Goal: Complete application form: Fill out and submit a form for a specific purpose

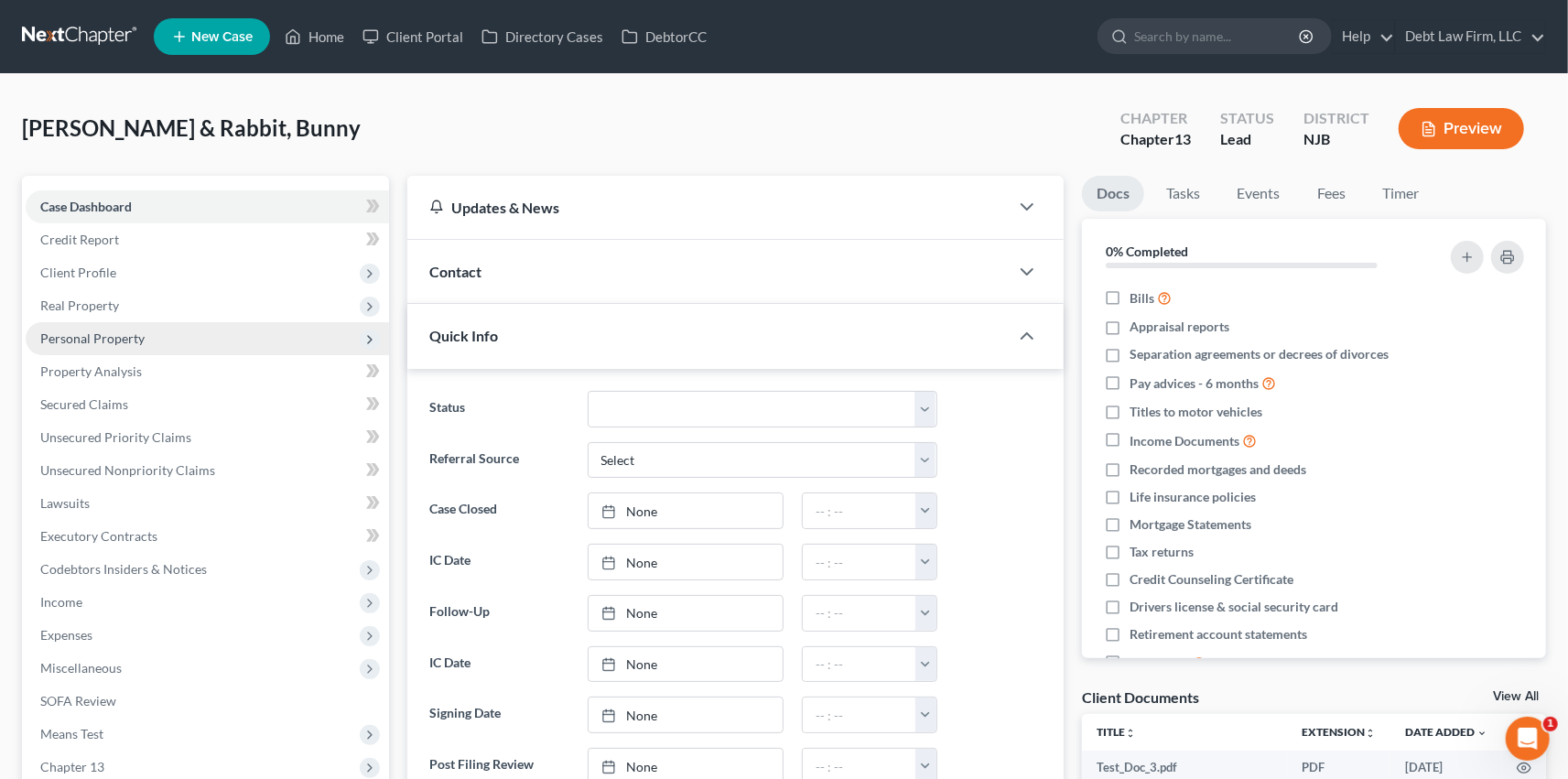
scroll to position [6, 0]
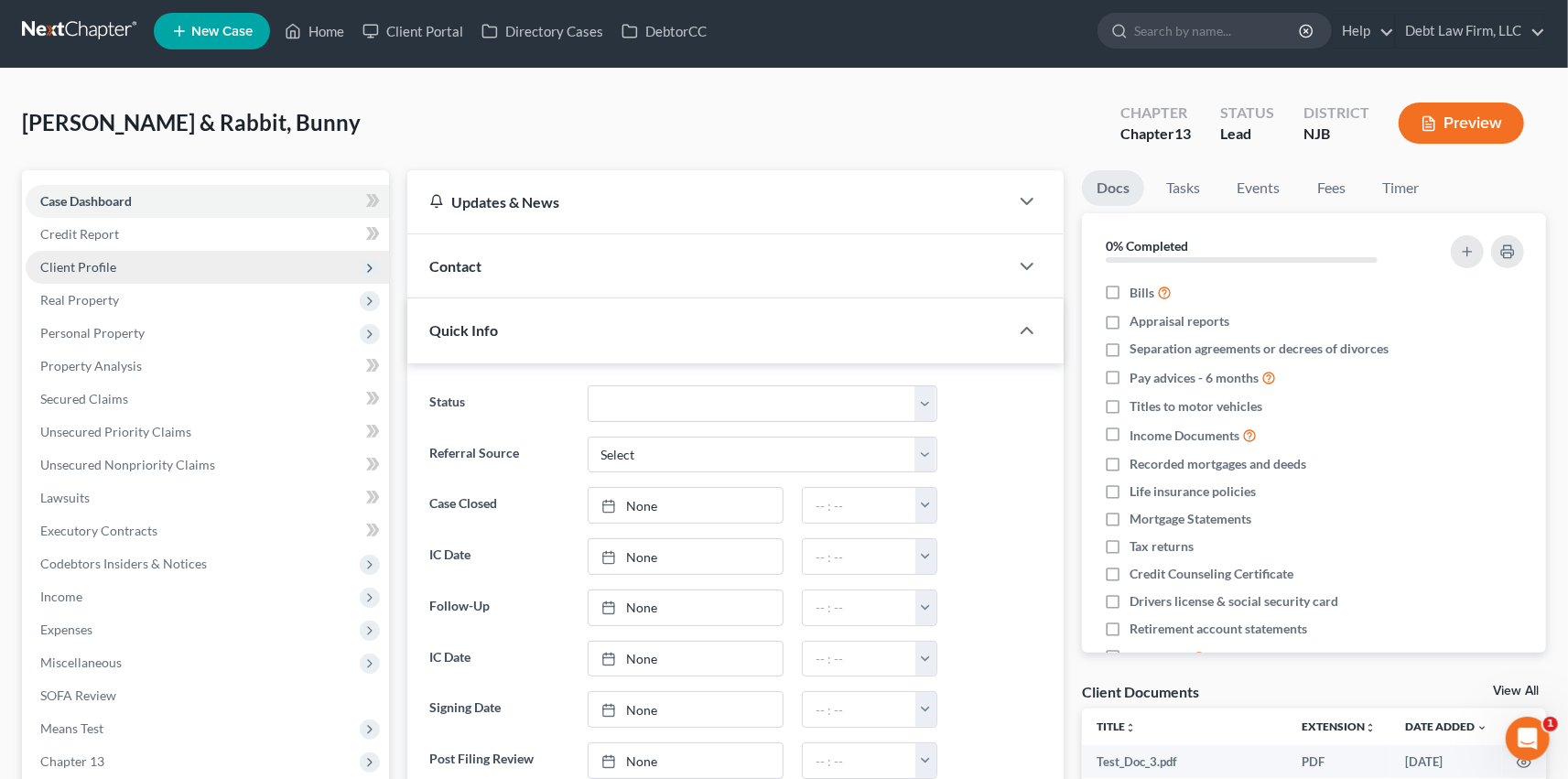
click at [206, 266] on span "Client Profile" at bounding box center [207, 267] width 364 height 33
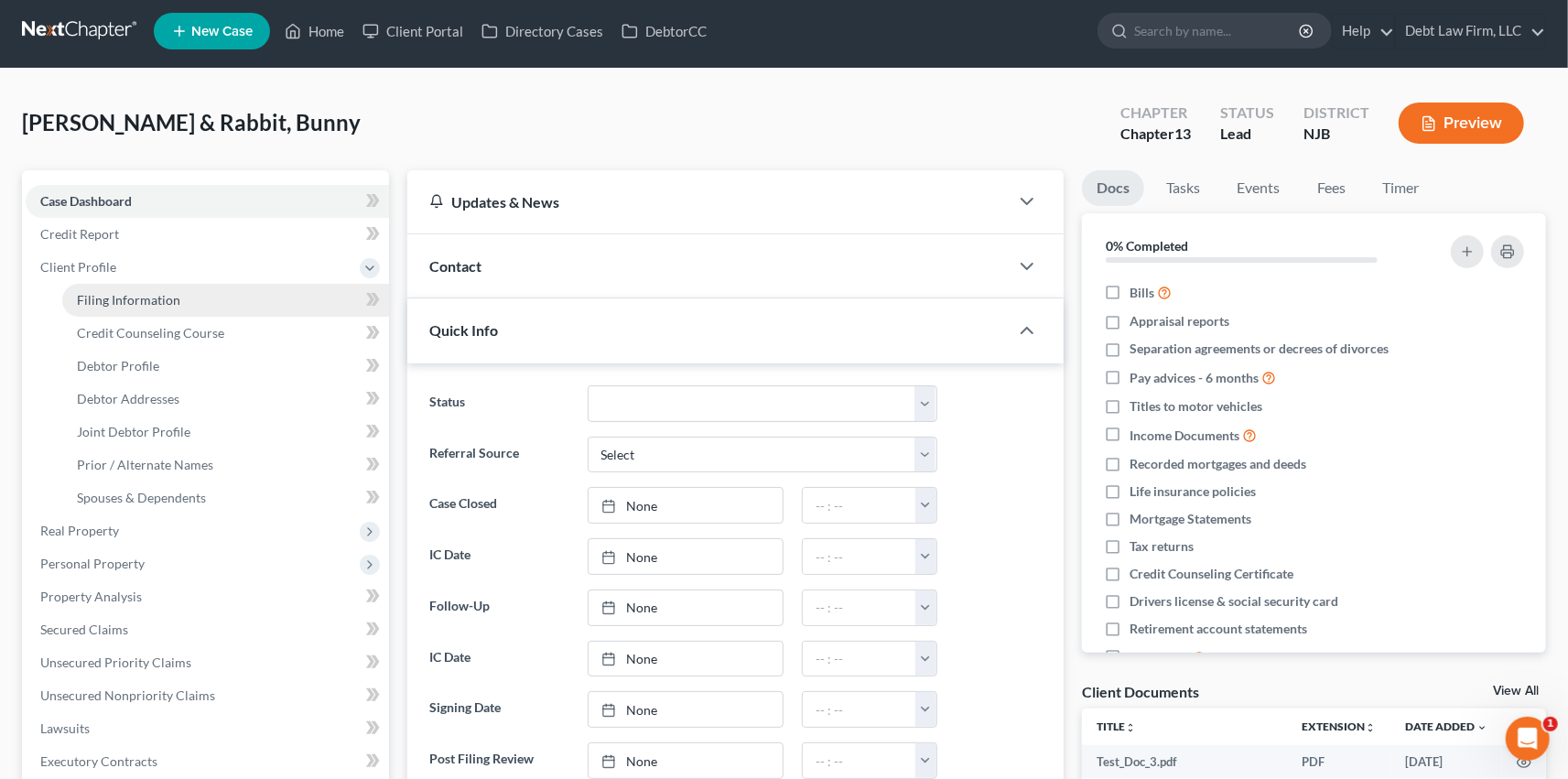
click at [242, 285] on link "Filing Information" at bounding box center [226, 301] width 327 height 33
select select "1"
select select "3"
select select "36"
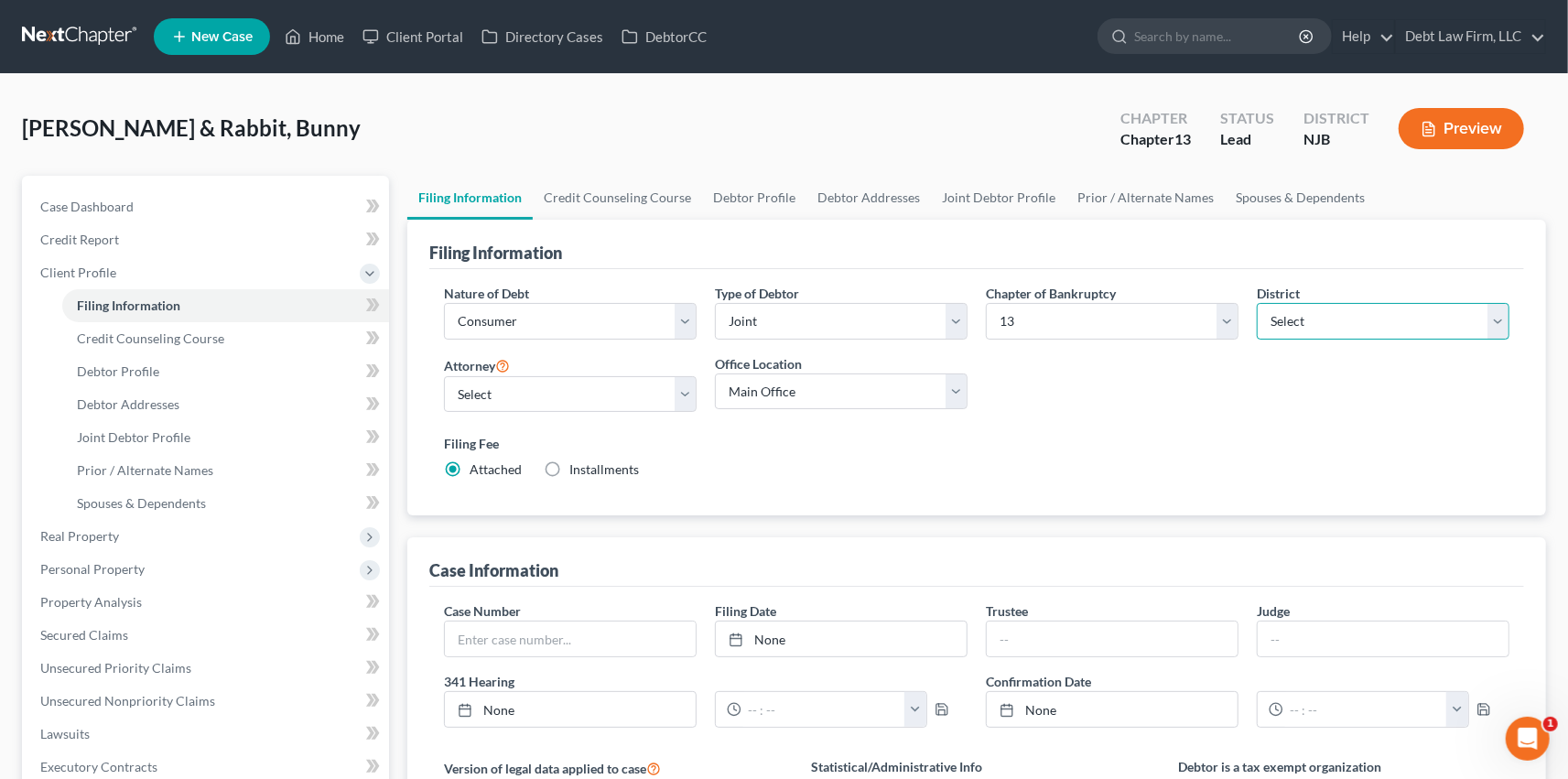
click at [1369, 316] on select "Select [US_STATE] - [GEOGRAPHIC_DATA] [US_STATE] - [GEOGRAPHIC_DATA][US_STATE] …" at bounding box center [1383, 322] width 253 height 37
select select "61"
click at [1257, 303] on select "Select [US_STATE] - [GEOGRAPHIC_DATA] [US_STATE] - [GEOGRAPHIC_DATA][US_STATE] …" at bounding box center [1383, 322] width 253 height 37
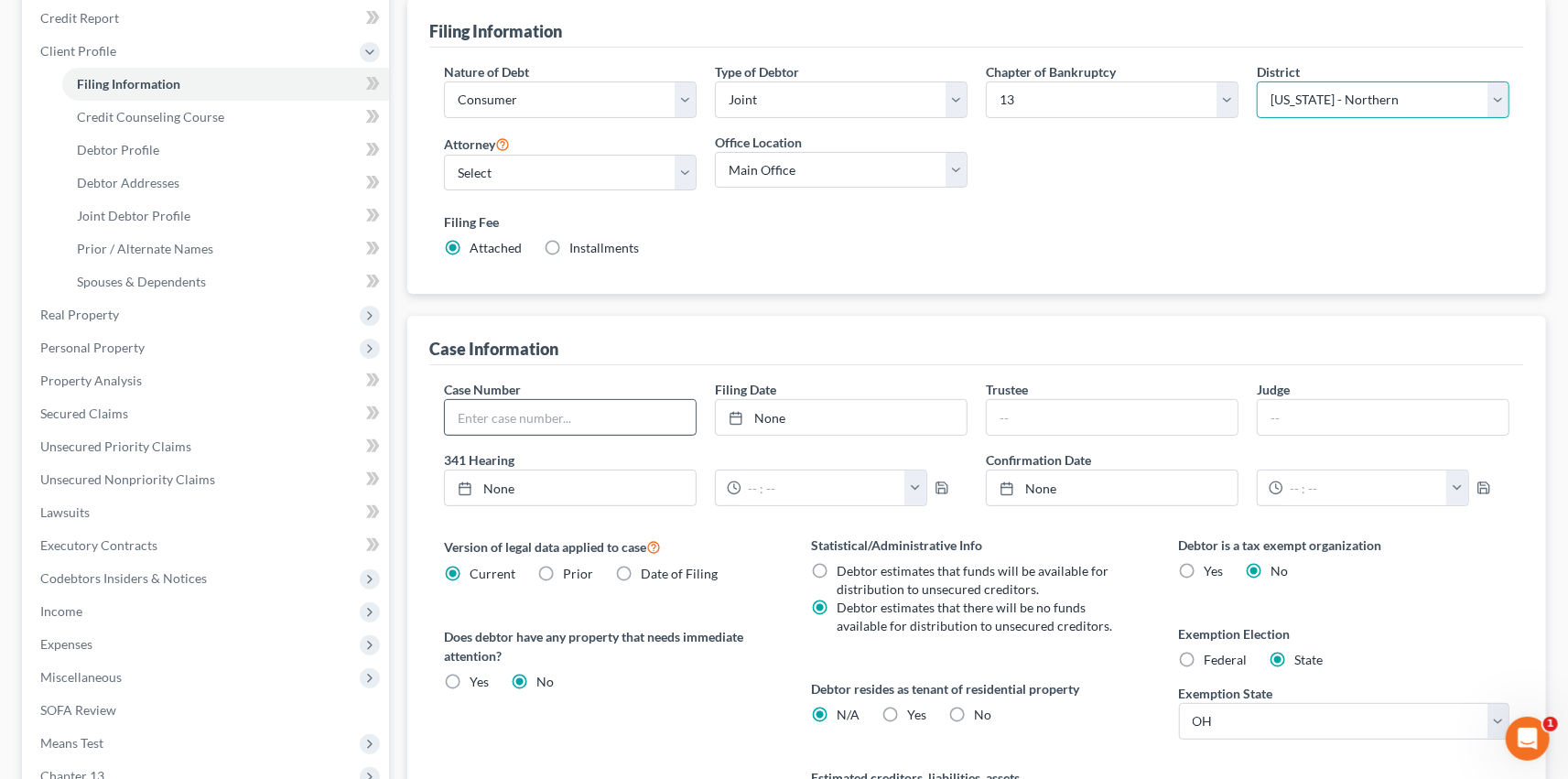
scroll to position [245, 0]
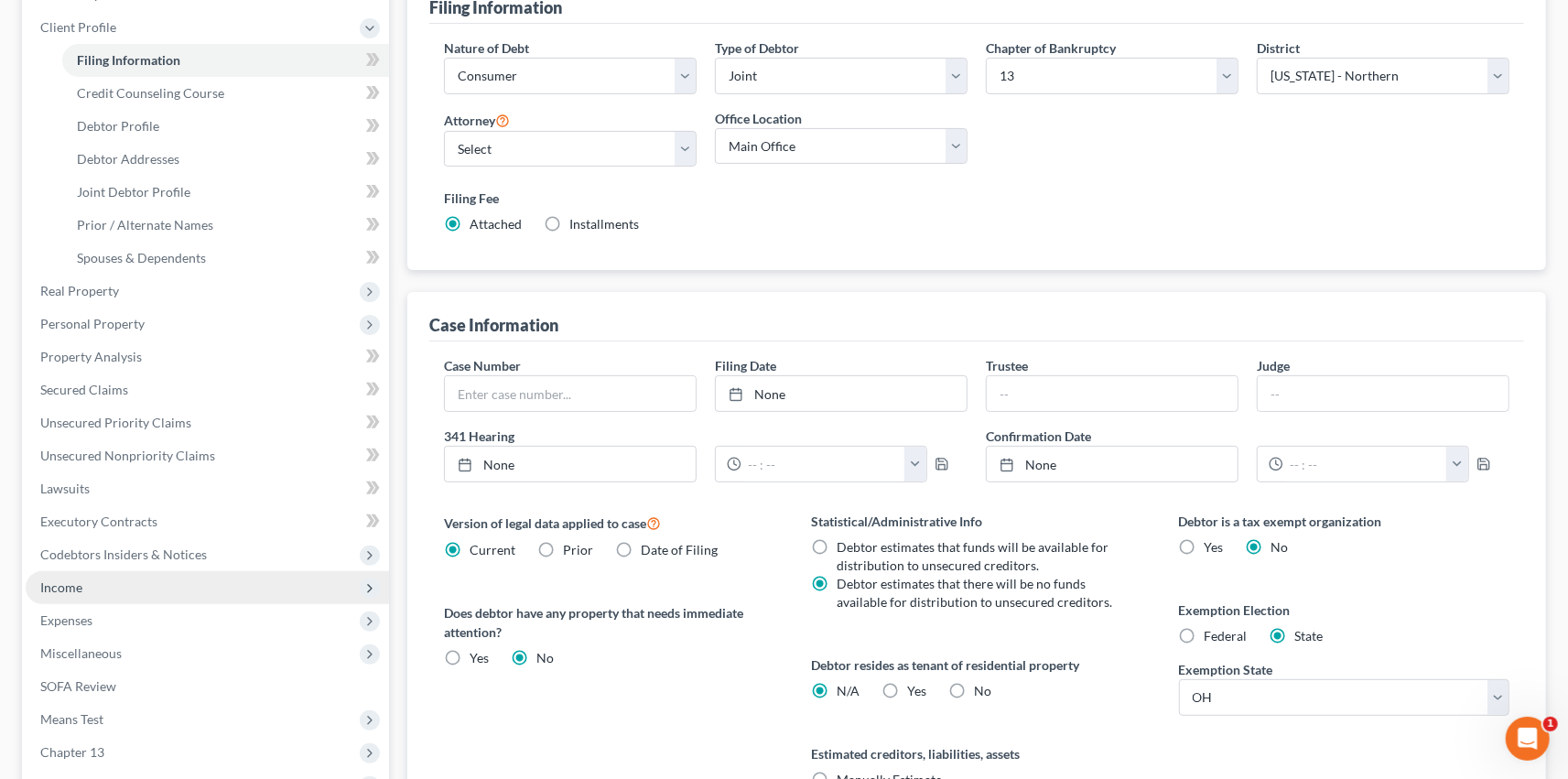
click at [169, 582] on span "Income" at bounding box center [207, 587] width 364 height 33
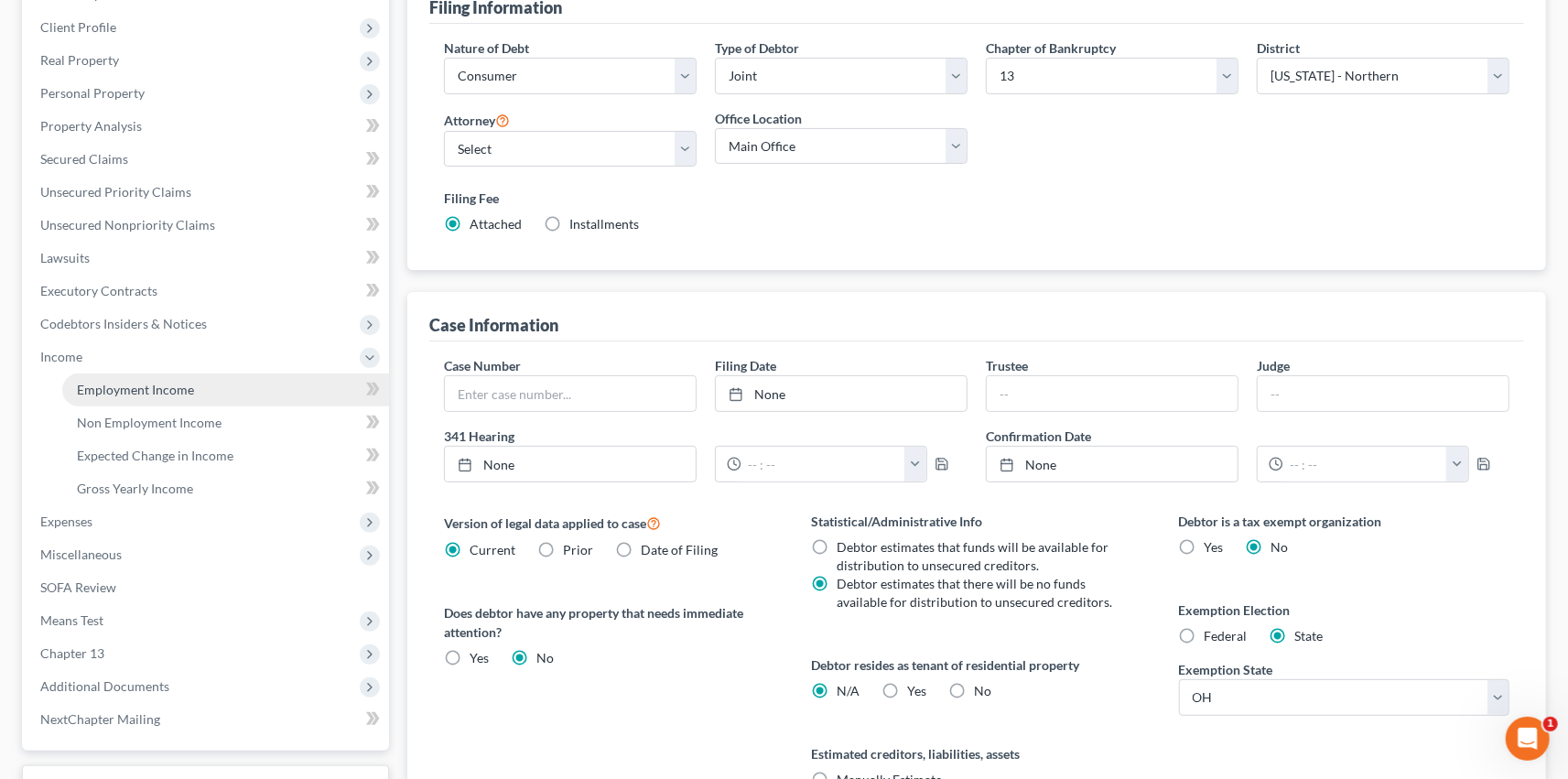
click at [260, 384] on link "Employment Income" at bounding box center [226, 390] width 327 height 33
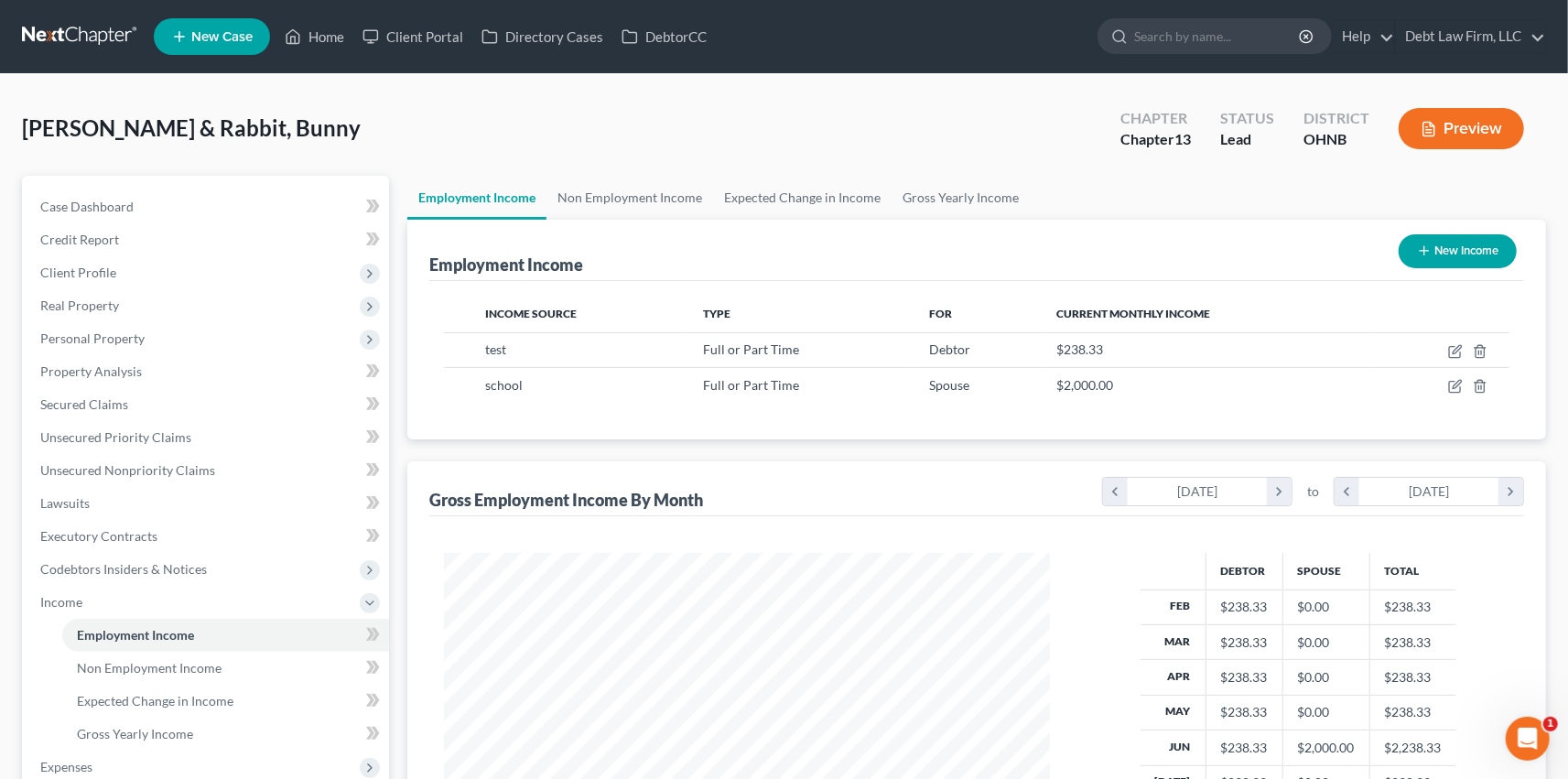
scroll to position [328, 643]
click at [1457, 352] on icon "button" at bounding box center [1454, 351] width 15 height 15
select select "0"
select select "2"
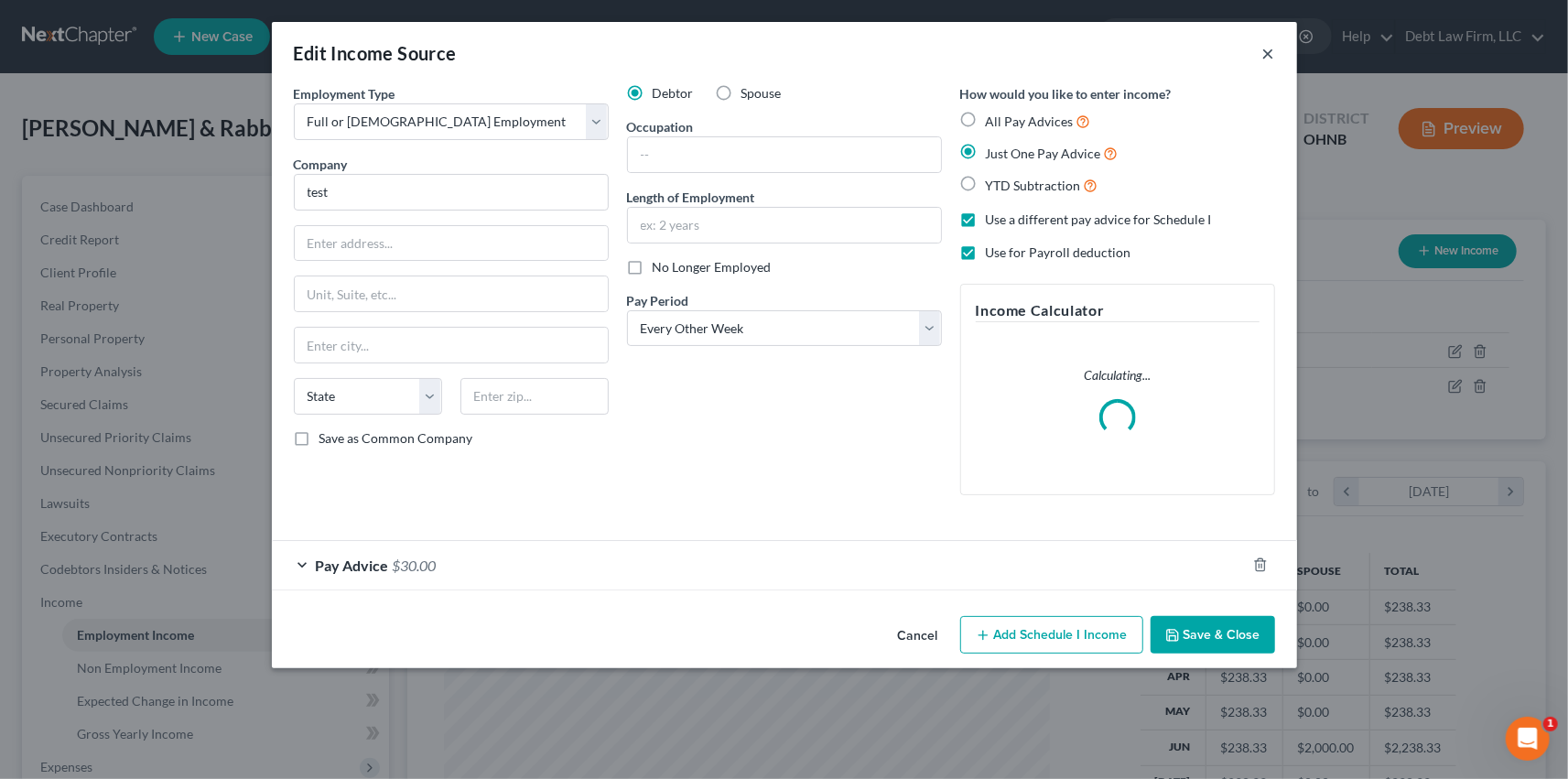
click at [1265, 53] on button "×" at bounding box center [1268, 53] width 13 height 22
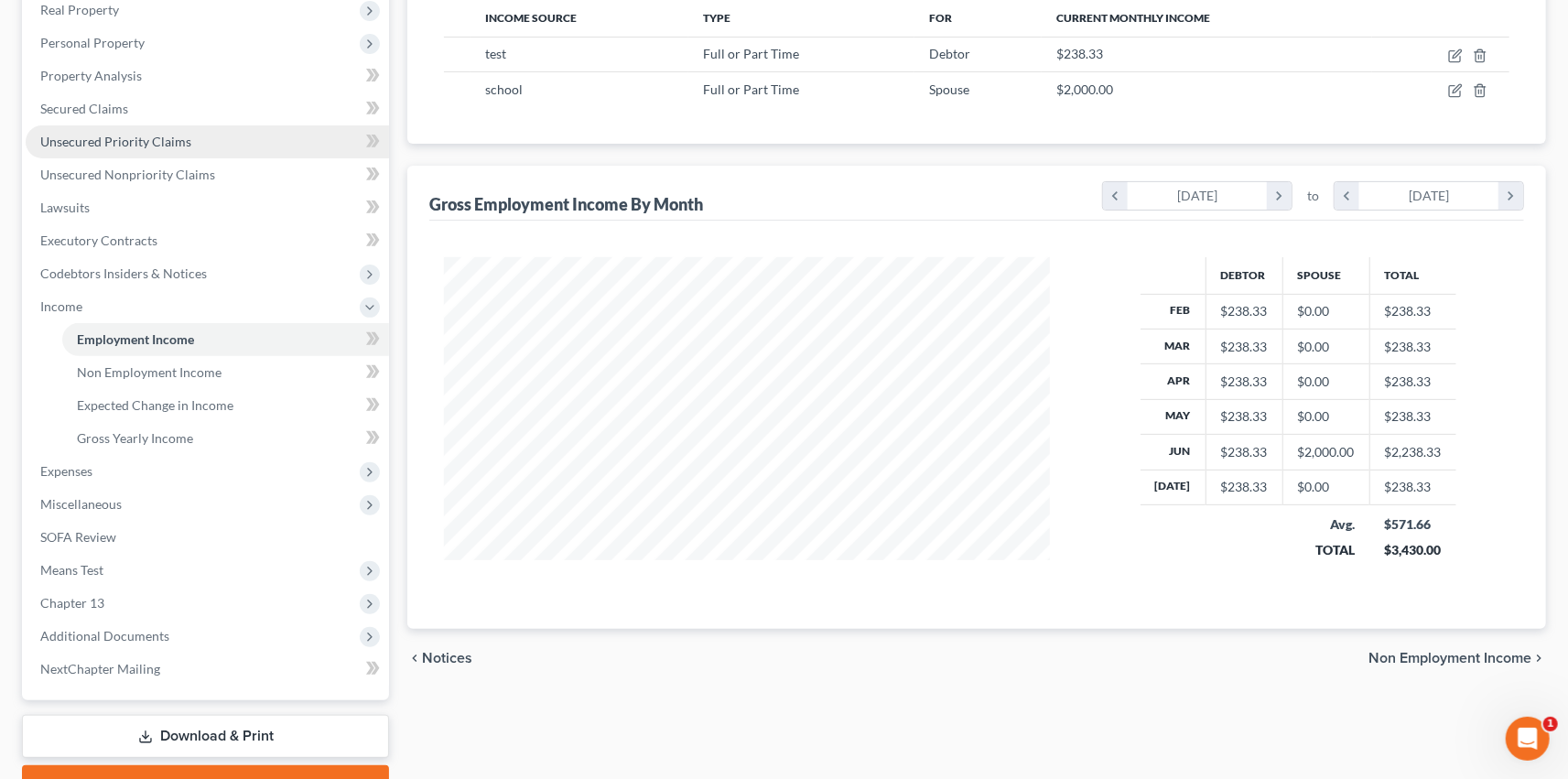
scroll to position [299, 0]
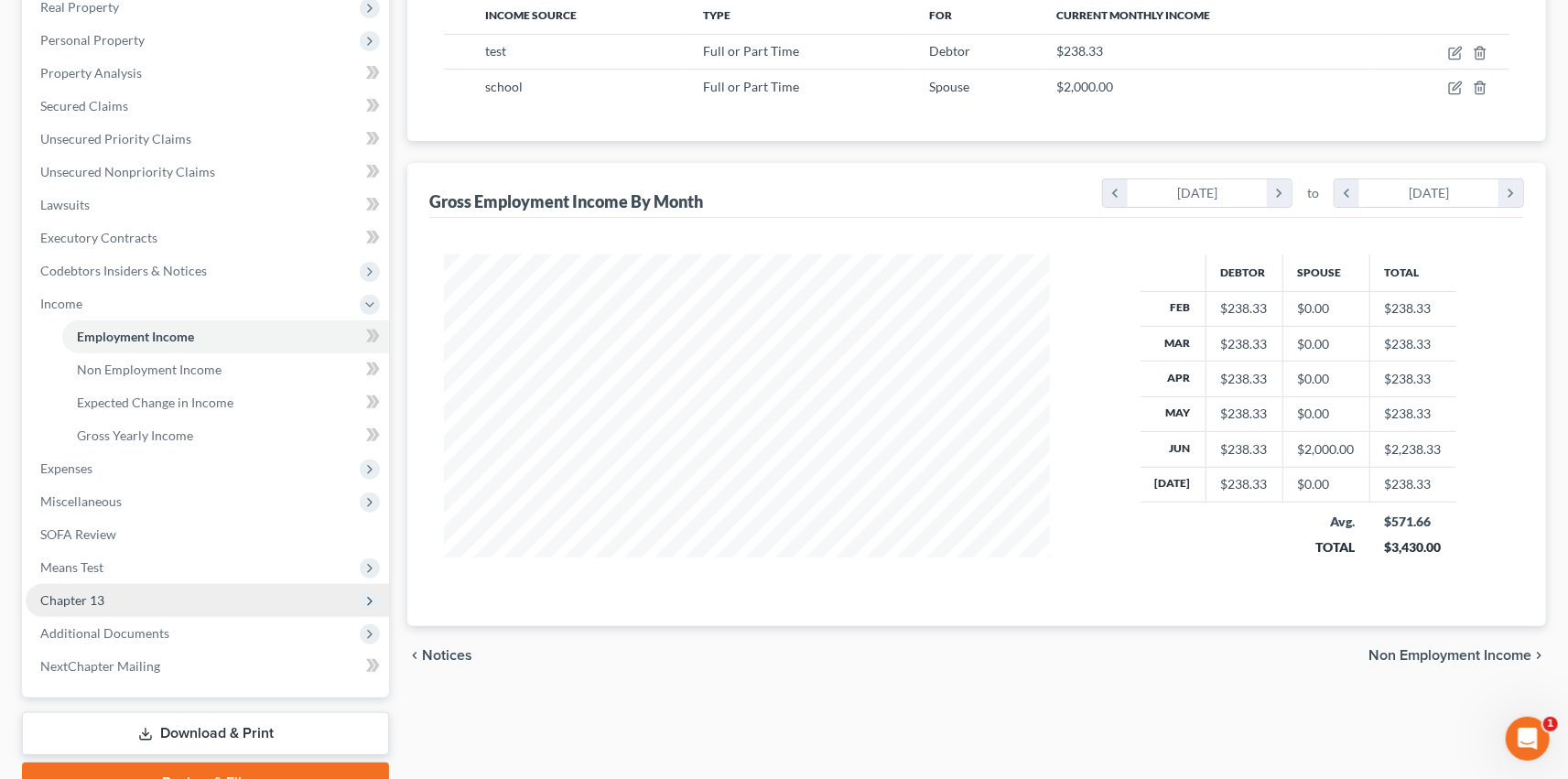
click at [131, 589] on span "Chapter 13" at bounding box center [207, 601] width 364 height 33
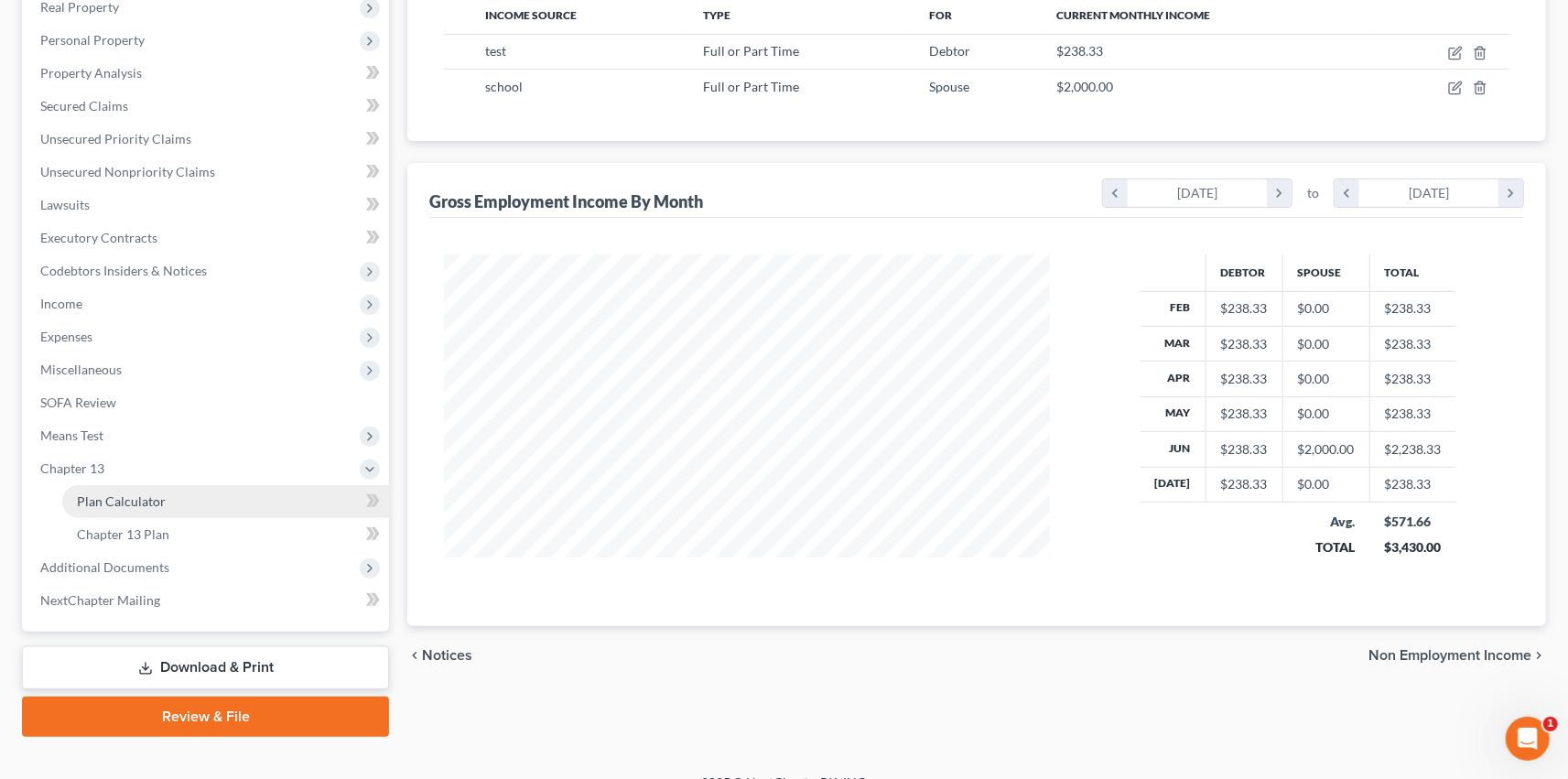
click at [183, 500] on link "Plan Calculator" at bounding box center [226, 502] width 327 height 33
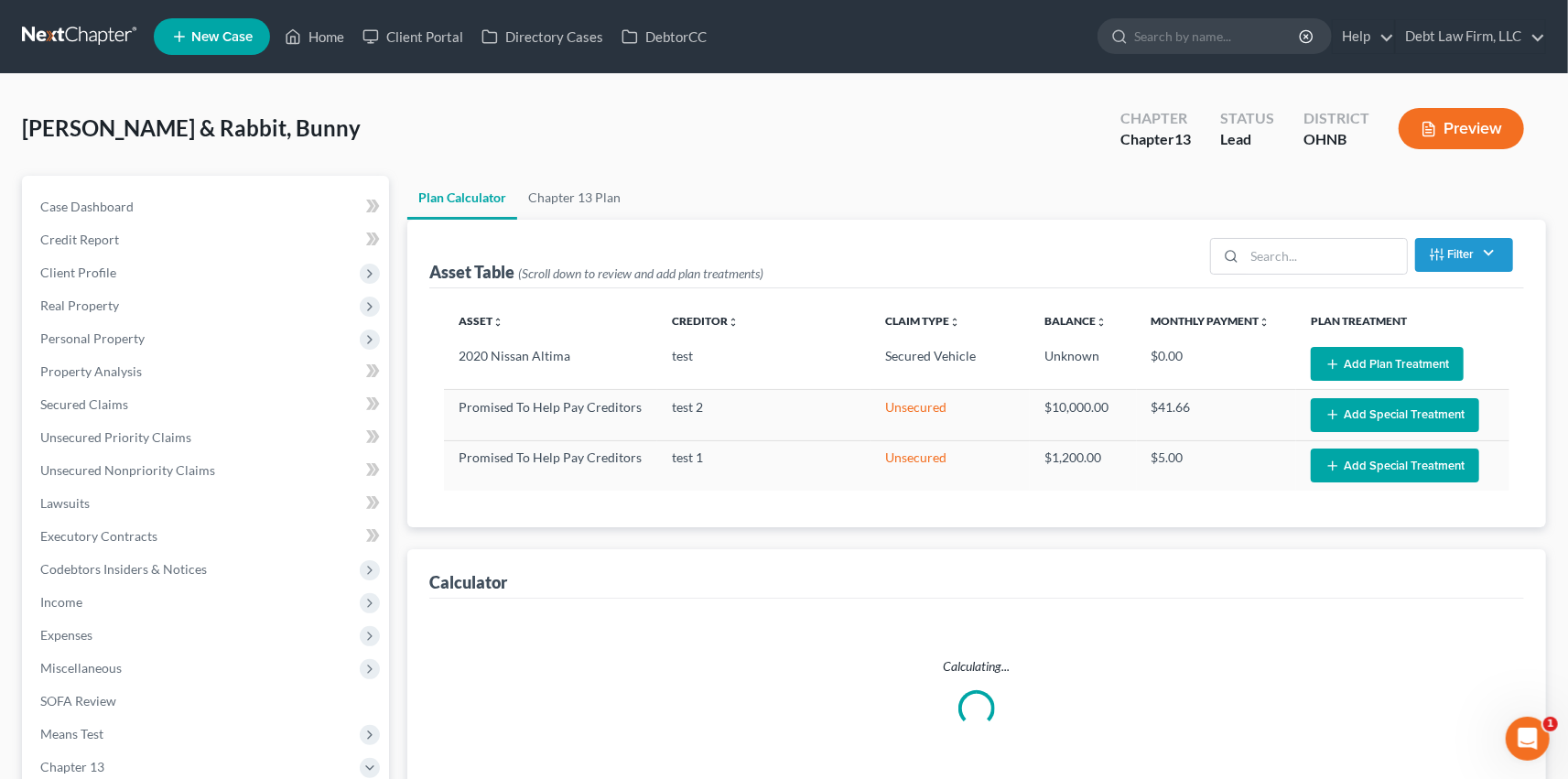
select select "59"
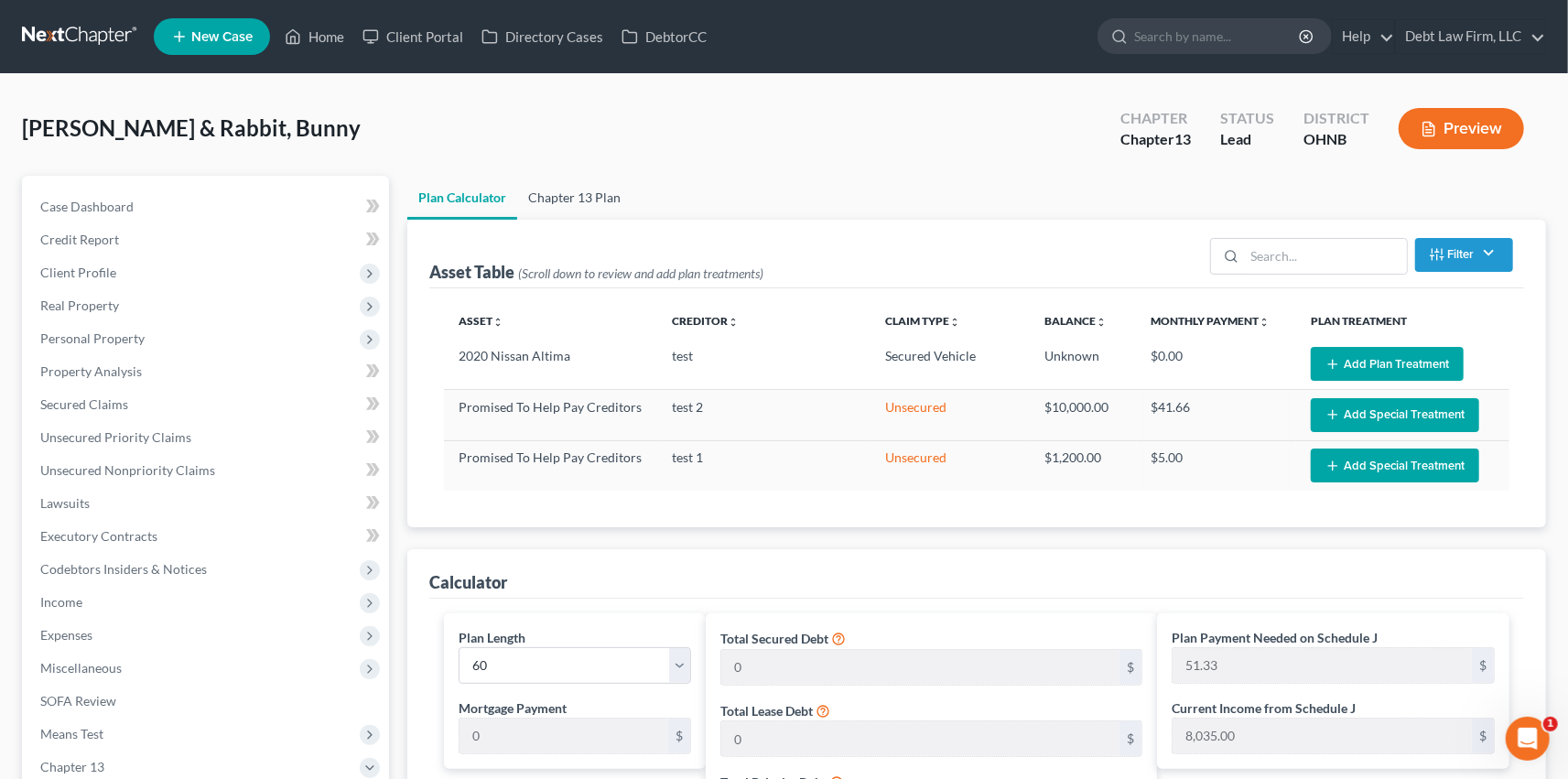
click at [553, 193] on link "Chapter 13 Plan" at bounding box center [575, 197] width 115 height 44
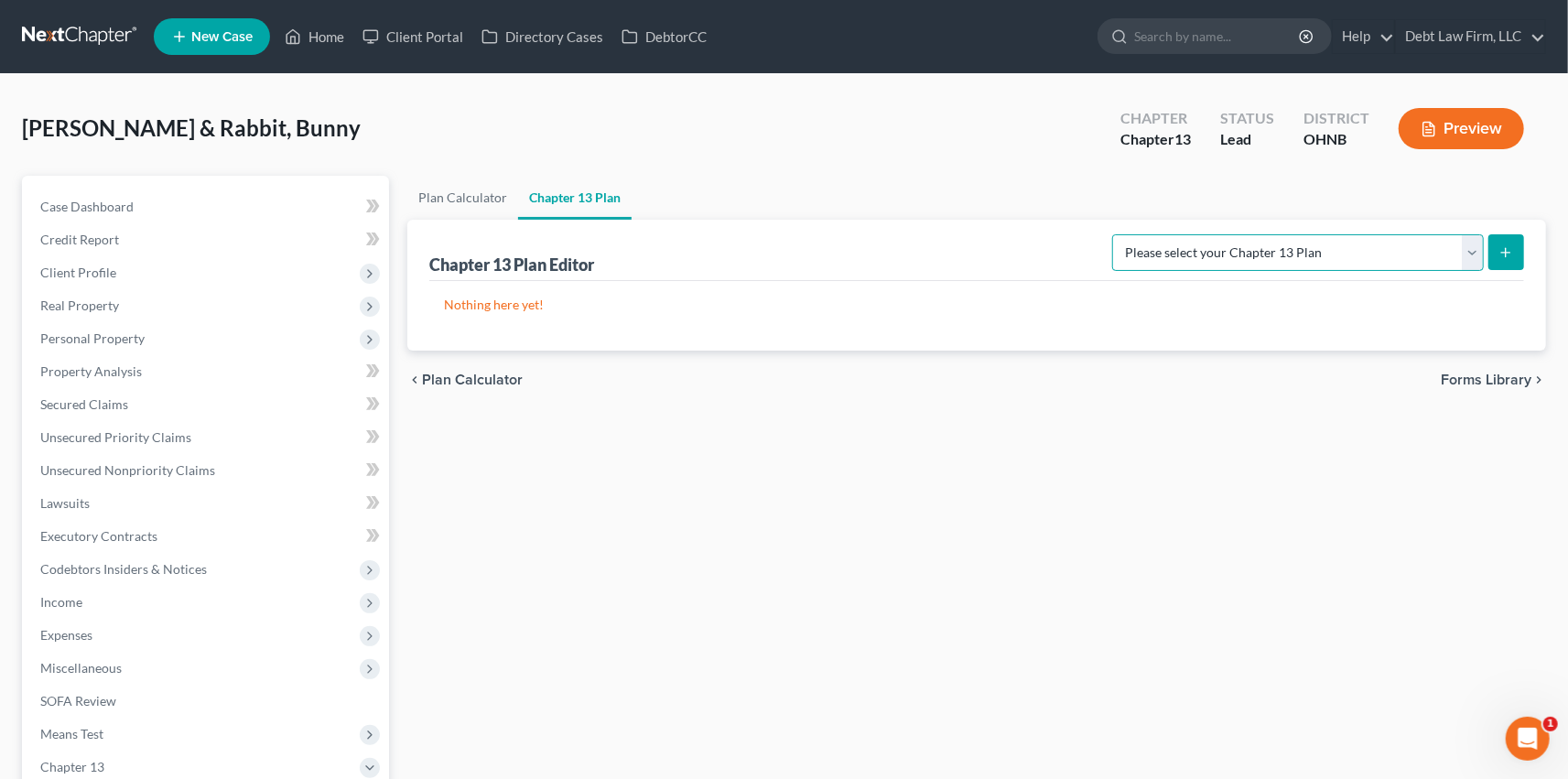
click at [1342, 253] on select "Please select your Chapter 13 Plan National Form Plan - Official Form 113 North…" at bounding box center [1298, 253] width 371 height 37
select select "1"
click at [1219, 234] on select "Please select your Chapter 13 Plan National Form Plan - Official Form 113 North…" at bounding box center [1298, 253] width 371 height 37
click at [1496, 249] on button "submit" at bounding box center [1506, 252] width 36 height 36
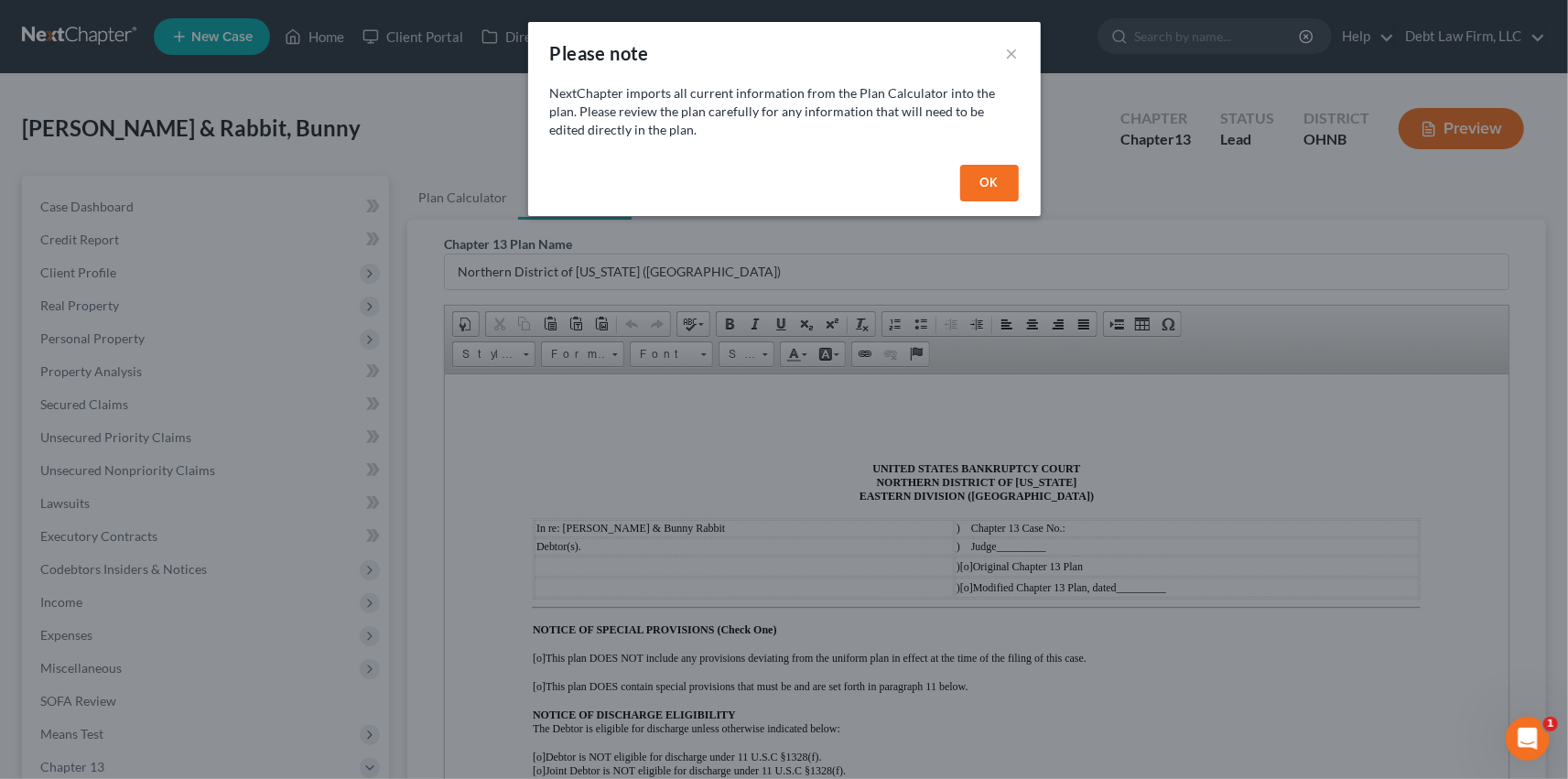
click at [995, 186] on button "OK" at bounding box center [990, 183] width 58 height 37
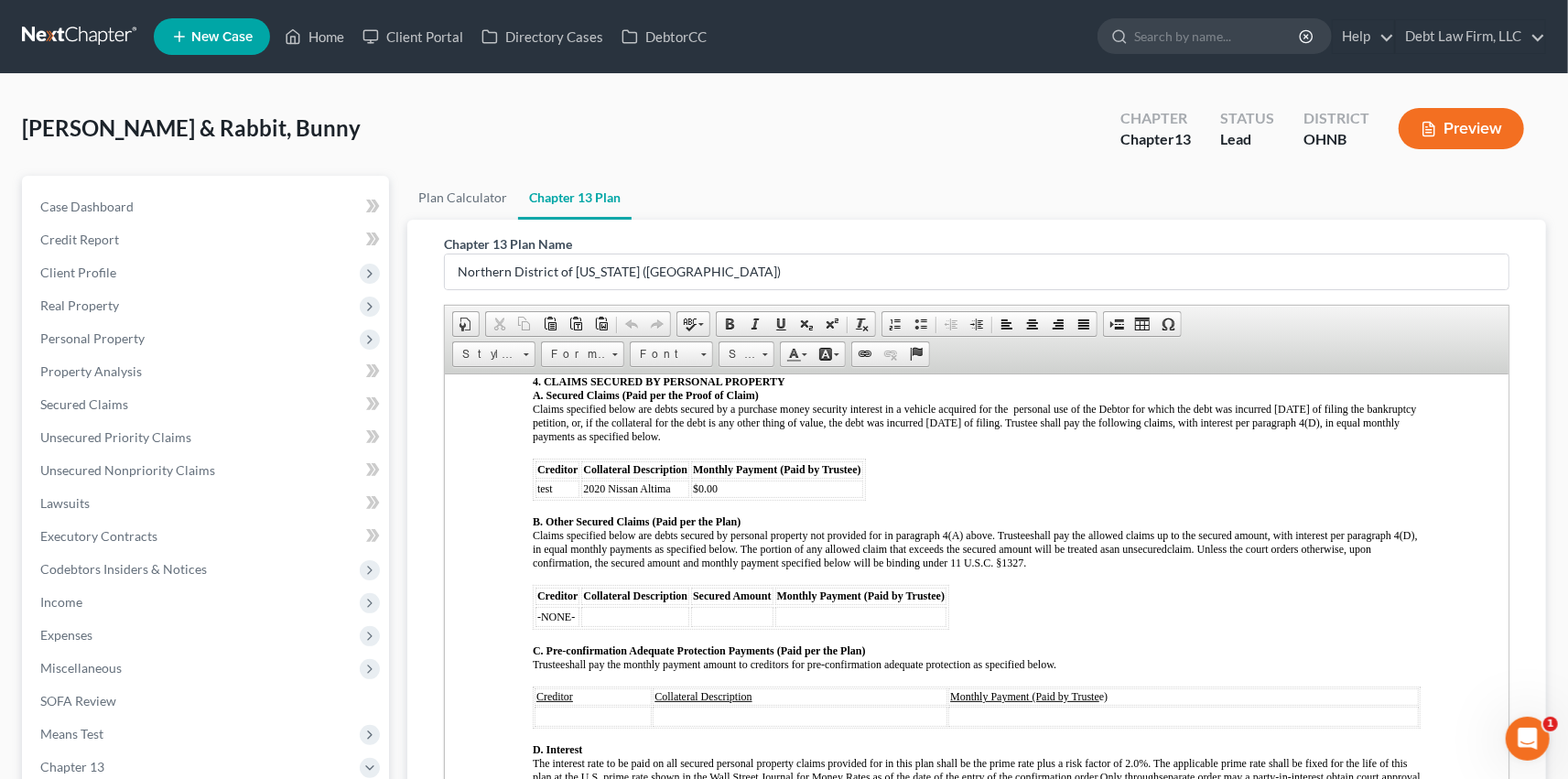
scroll to position [1268, 0]
